Goal: Navigation & Orientation: Find specific page/section

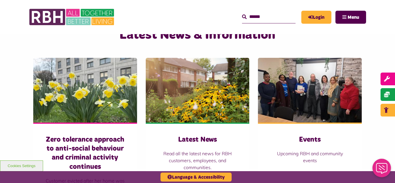
scroll to position [370, 0]
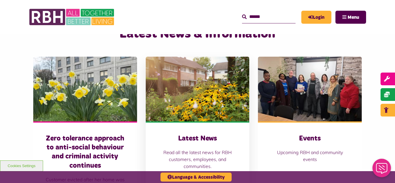
click at [193, 74] on img at bounding box center [198, 89] width 104 height 65
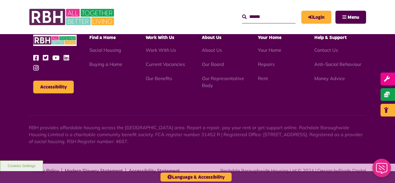
scroll to position [629, 0]
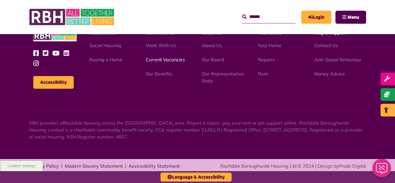
click at [163, 61] on link "Current Vacancies" at bounding box center [165, 60] width 39 height 6
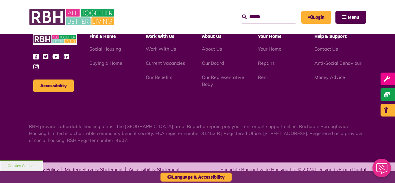
scroll to position [836, 0]
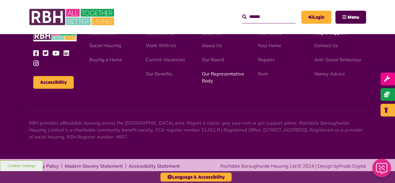
click at [213, 75] on link "Our Representative Body" at bounding box center [223, 77] width 42 height 13
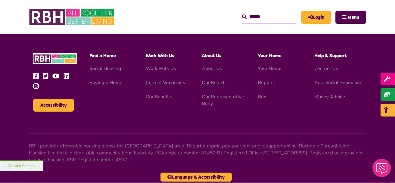
scroll to position [1677, 0]
